Goal: Task Accomplishment & Management: Complete application form

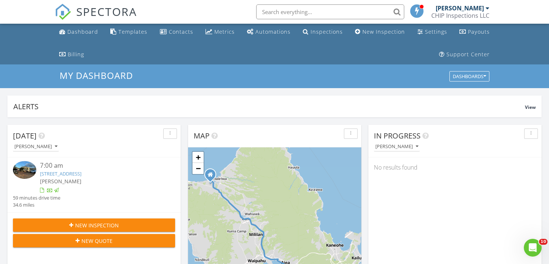
scroll to position [2, 0]
click at [60, 10] on img at bounding box center [63, 12] width 16 height 16
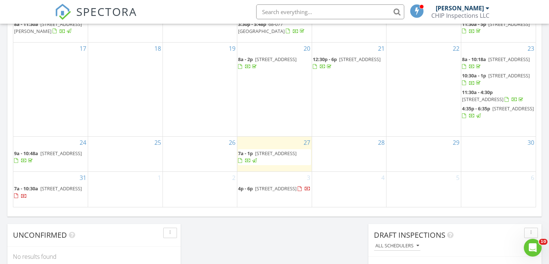
scroll to position [495, 0]
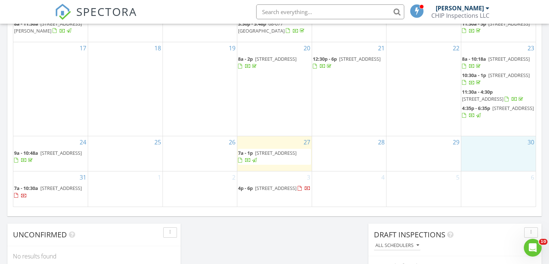
click at [486, 152] on div "30" at bounding box center [498, 153] width 74 height 35
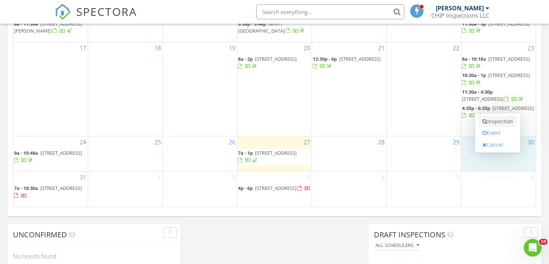
click at [492, 124] on link "Inspection" at bounding box center [497, 121] width 38 height 12
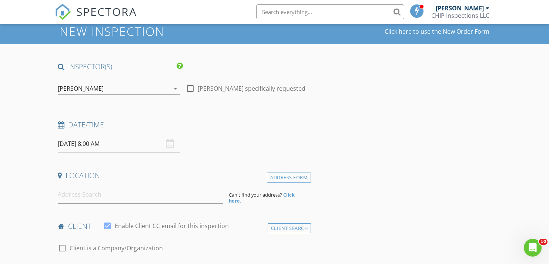
scroll to position [88, 0]
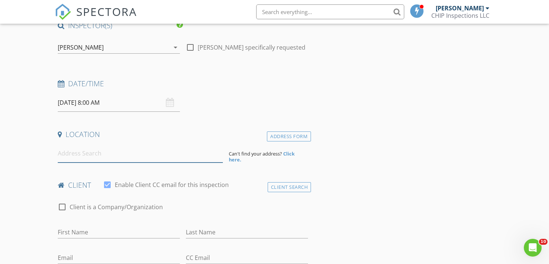
click at [104, 155] on input at bounding box center [140, 153] width 165 height 18
paste input "6215 Kawaihae Pl #B102, Honolulu 96825"
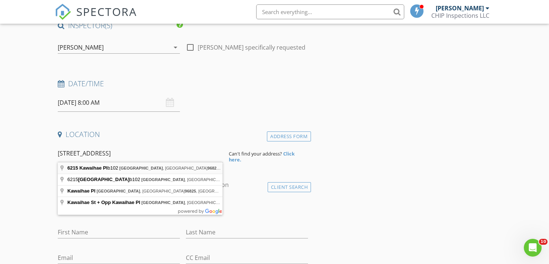
type input "6215 Kawaihae Pl b102, Honolulu, HI 96825, USA"
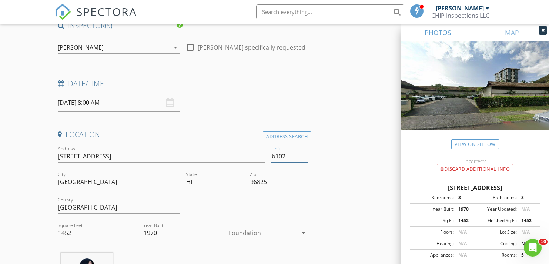
type input "b102"
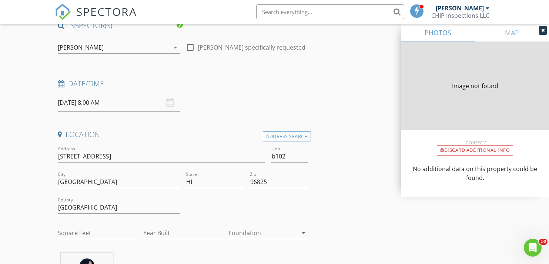
type input "1452"
type input "1970"
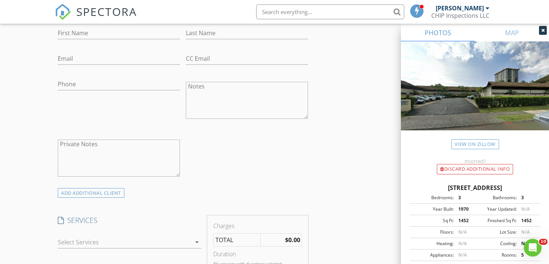
scroll to position [446, 0]
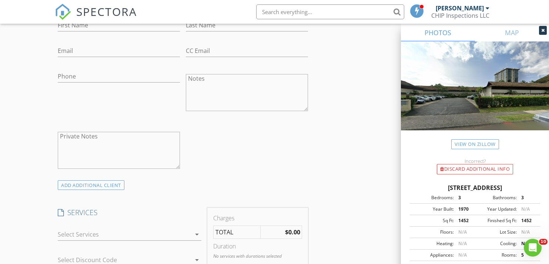
click at [195, 231] on icon "arrow_drop_down" at bounding box center [196, 234] width 9 height 9
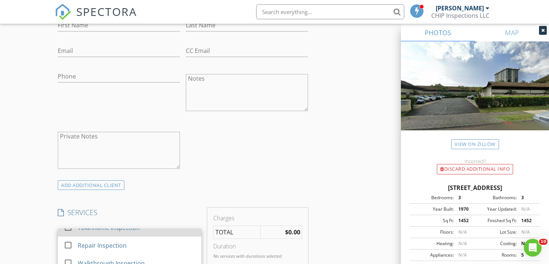
scroll to position [29, 0]
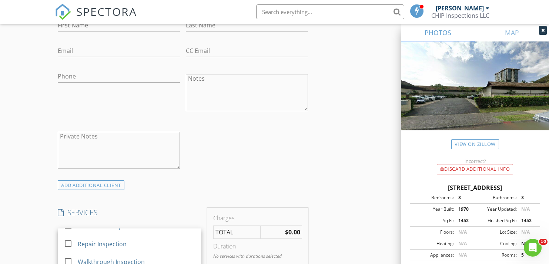
click at [155, 226] on div "check_box_outline_blank Residential Inspection check_box_outline_blank Townhome…" at bounding box center [130, 236] width 144 height 24
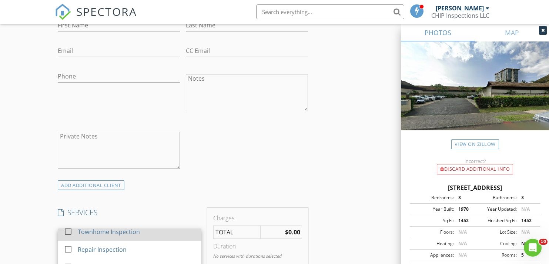
scroll to position [22, 0]
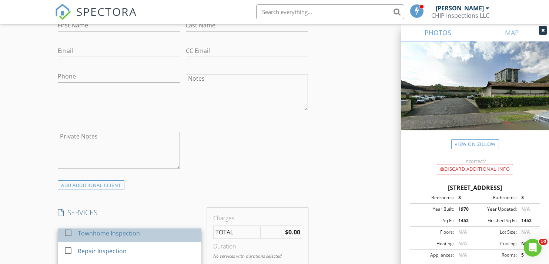
click at [111, 233] on div "Townhome Inspection" at bounding box center [109, 233] width 62 height 9
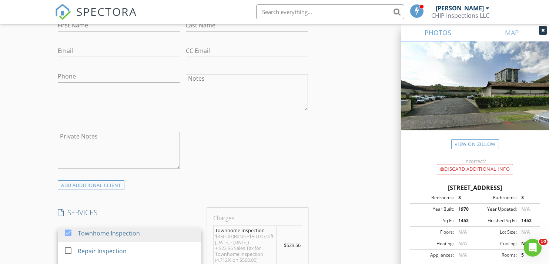
click at [168, 193] on div "INSPECTOR(S) check_box Jed Munden PRIMARY Jed Munden arrow_drop_down check_box_…" at bounding box center [183, 262] width 256 height 1199
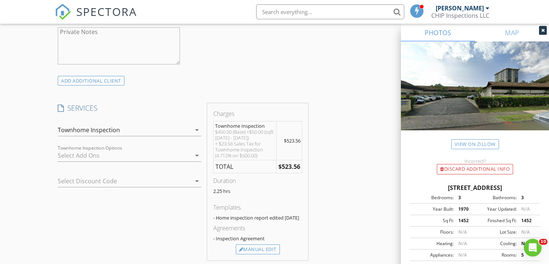
scroll to position [550, 0]
click at [197, 131] on icon "arrow_drop_down" at bounding box center [196, 130] width 9 height 9
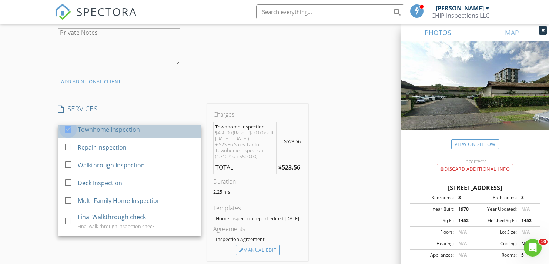
click at [65, 128] on div at bounding box center [68, 129] width 13 height 13
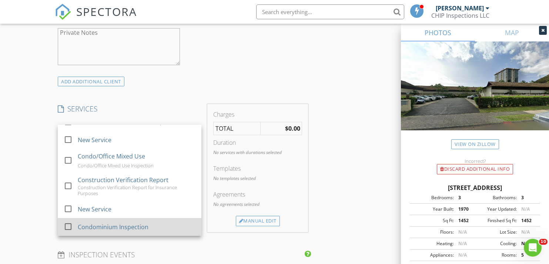
scroll to position [242, 0]
click at [71, 220] on div at bounding box center [68, 226] width 13 height 13
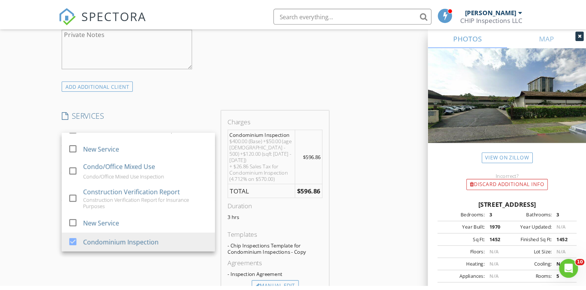
scroll to position [554, 0]
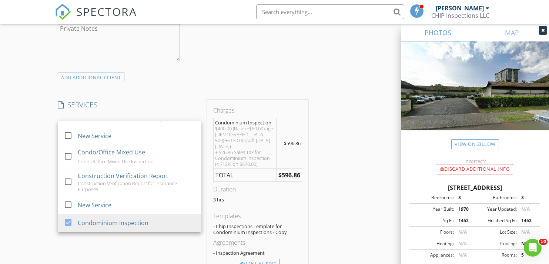
click at [211, 104] on div "Charges Condominium Inspection $400.00 (Base) +$50.00 (age 50 - 500) +$120.00 (…" at bounding box center [257, 187] width 101 height 175
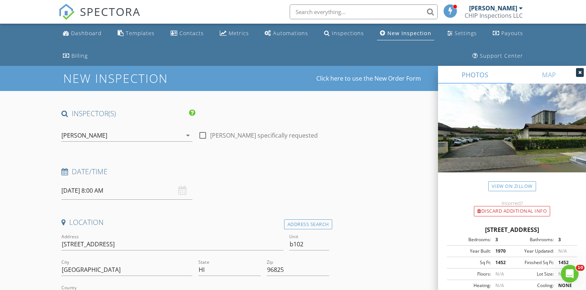
scroll to position [0, 0]
drag, startPoint x: 205, startPoint y: 133, endPoint x: 215, endPoint y: 145, distance: 15.2
click at [204, 133] on div at bounding box center [202, 135] width 13 height 13
checkbox input "true"
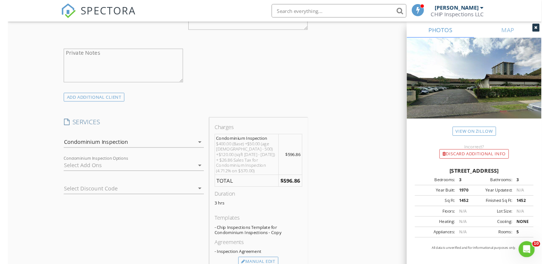
scroll to position [526, 0]
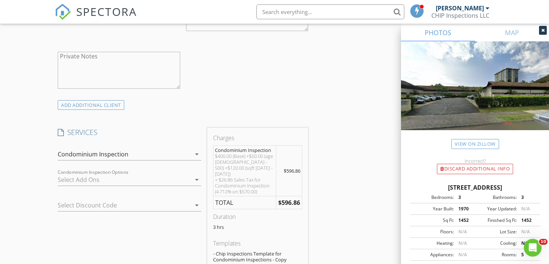
click at [70, 10] on img at bounding box center [63, 12] width 16 height 16
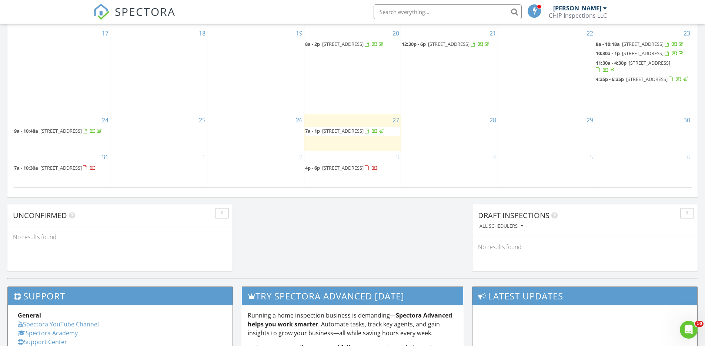
scroll to position [514, 0]
